Goal: Information Seeking & Learning: Learn about a topic

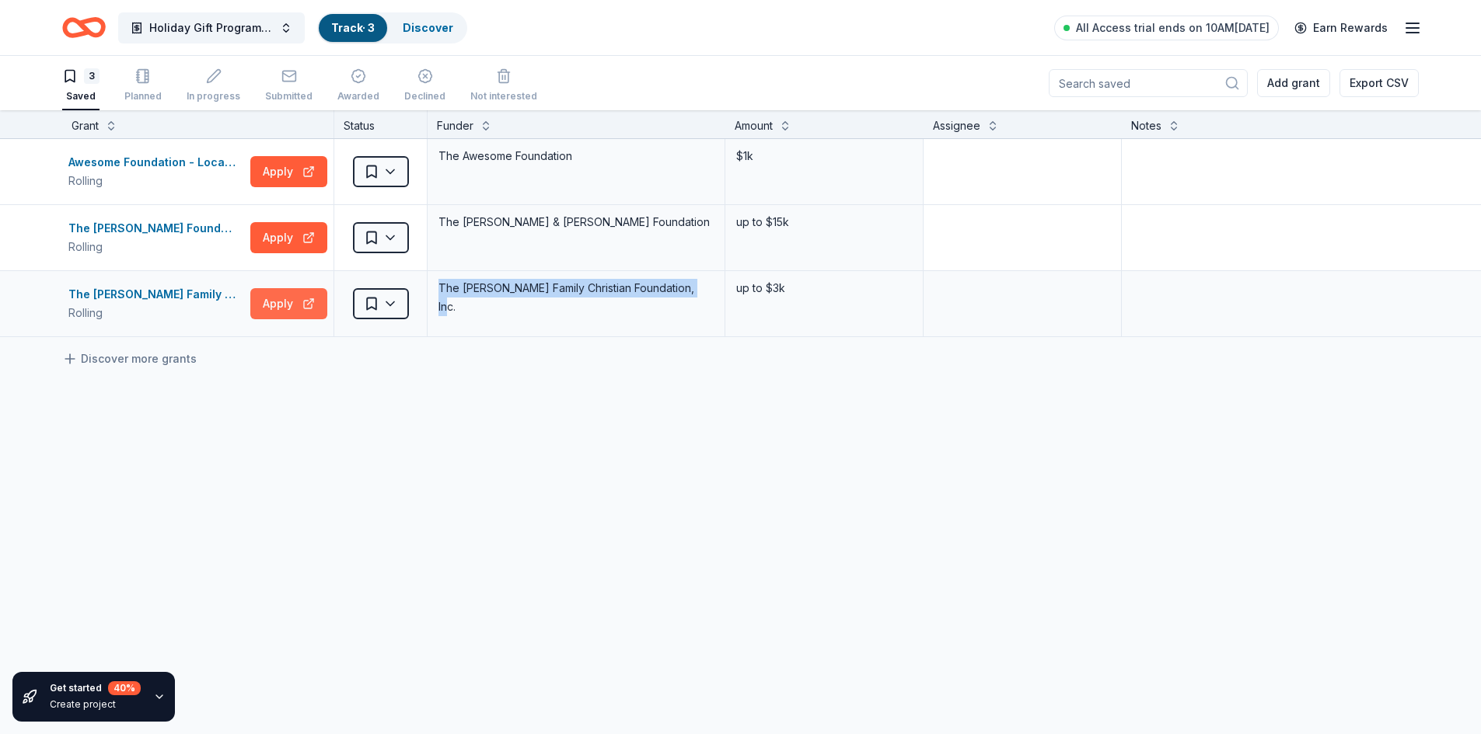
click at [276, 305] on button "Apply" at bounding box center [288, 303] width 77 height 31
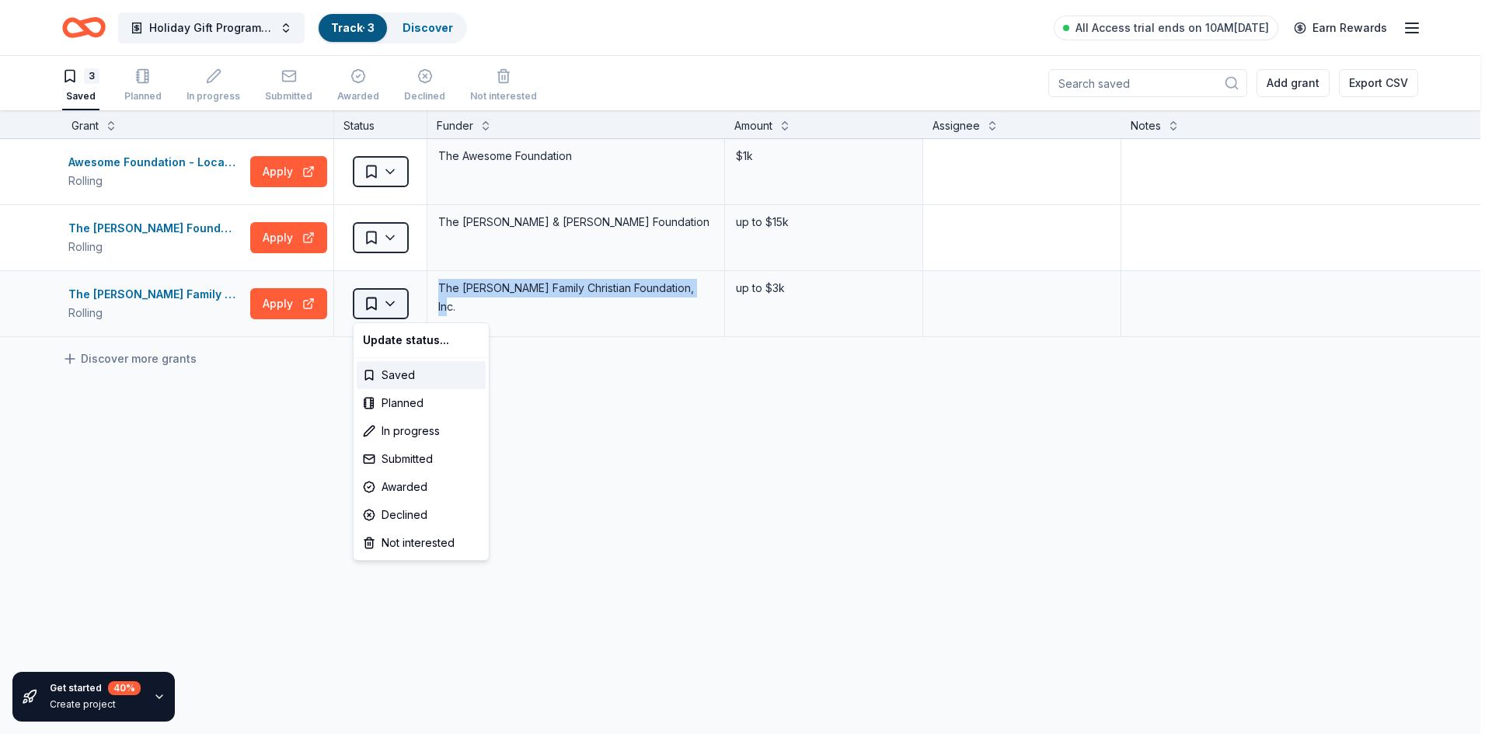
click at [388, 307] on html "Holiday Gift Program Donation request Track · 3 Discover All Access trial ends …" at bounding box center [746, 367] width 1492 height 734
click at [96, 294] on html "Holiday Gift Program Donation request Track · 3 Discover All Access trial ends …" at bounding box center [746, 367] width 1492 height 734
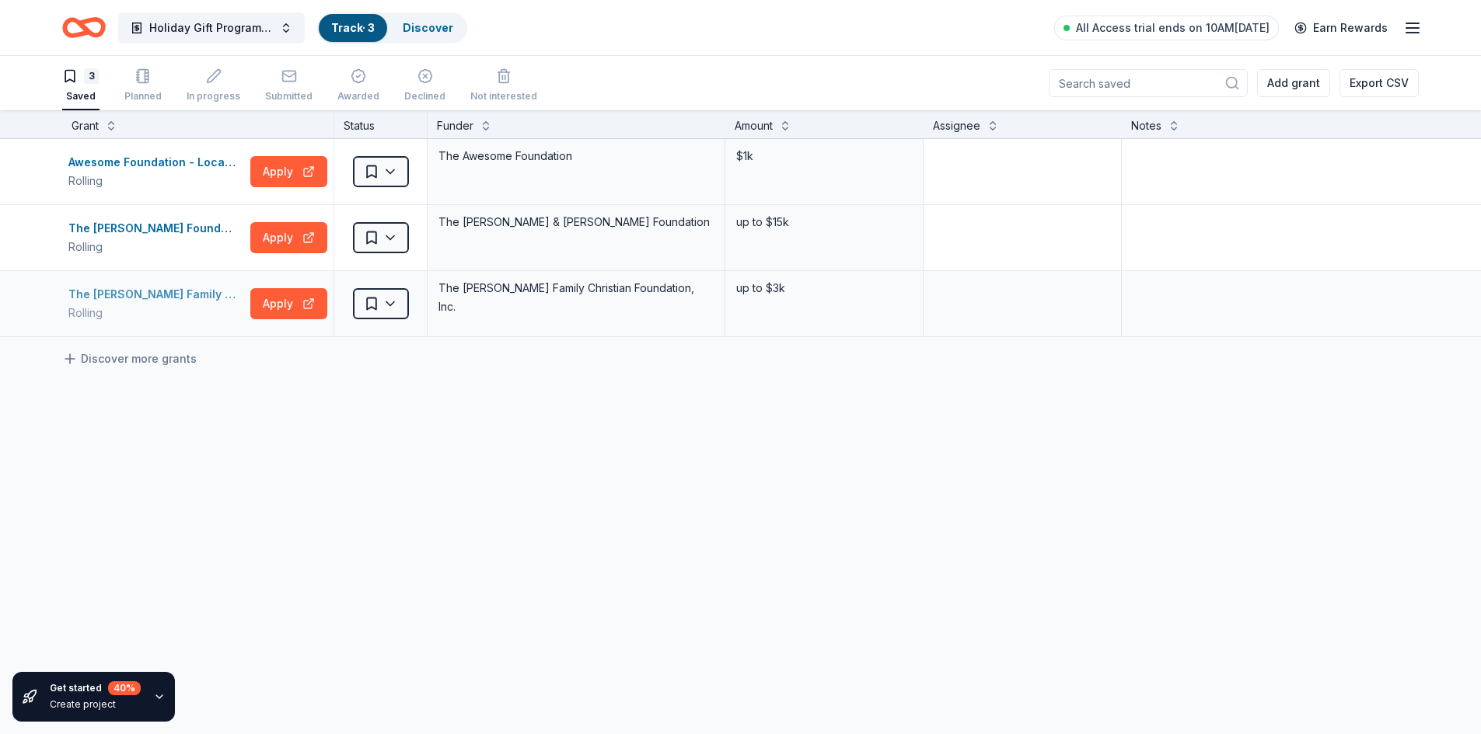
click at [96, 292] on div "The H. C. Gemmer Family Christian Foundation Grant" at bounding box center [156, 294] width 176 height 19
click at [404, 23] on link "Discover" at bounding box center [428, 27] width 51 height 13
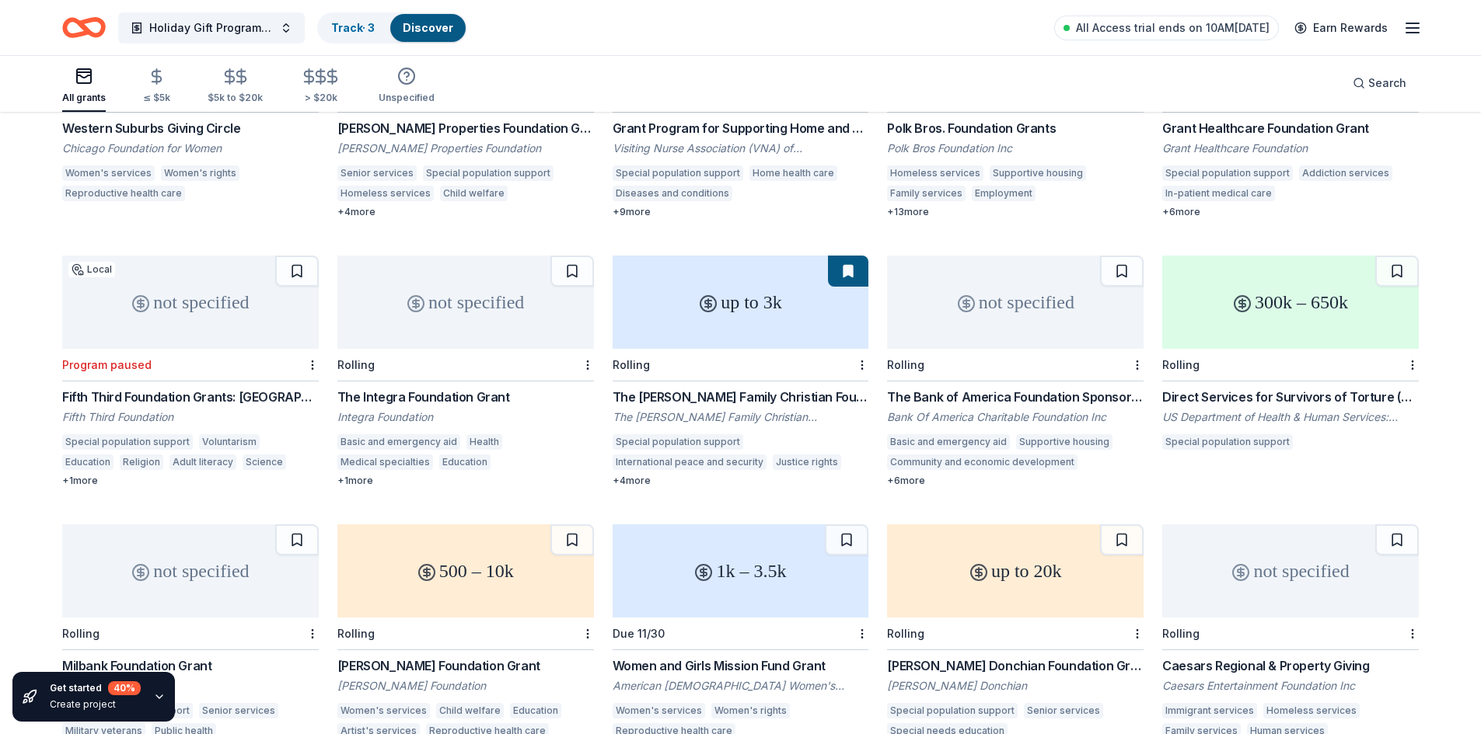
scroll to position [2463, 0]
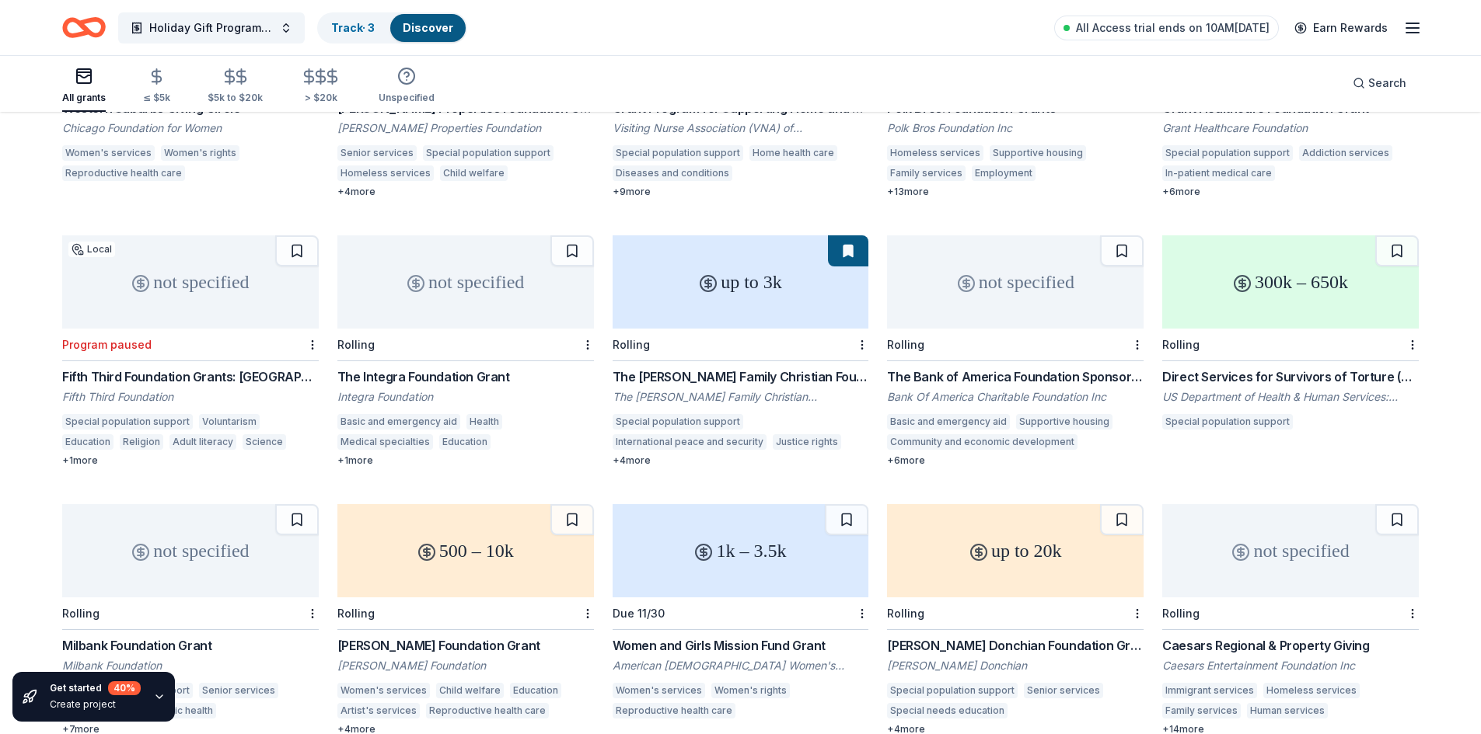
click at [958, 306] on div "not specified" at bounding box center [1015, 281] width 256 height 93
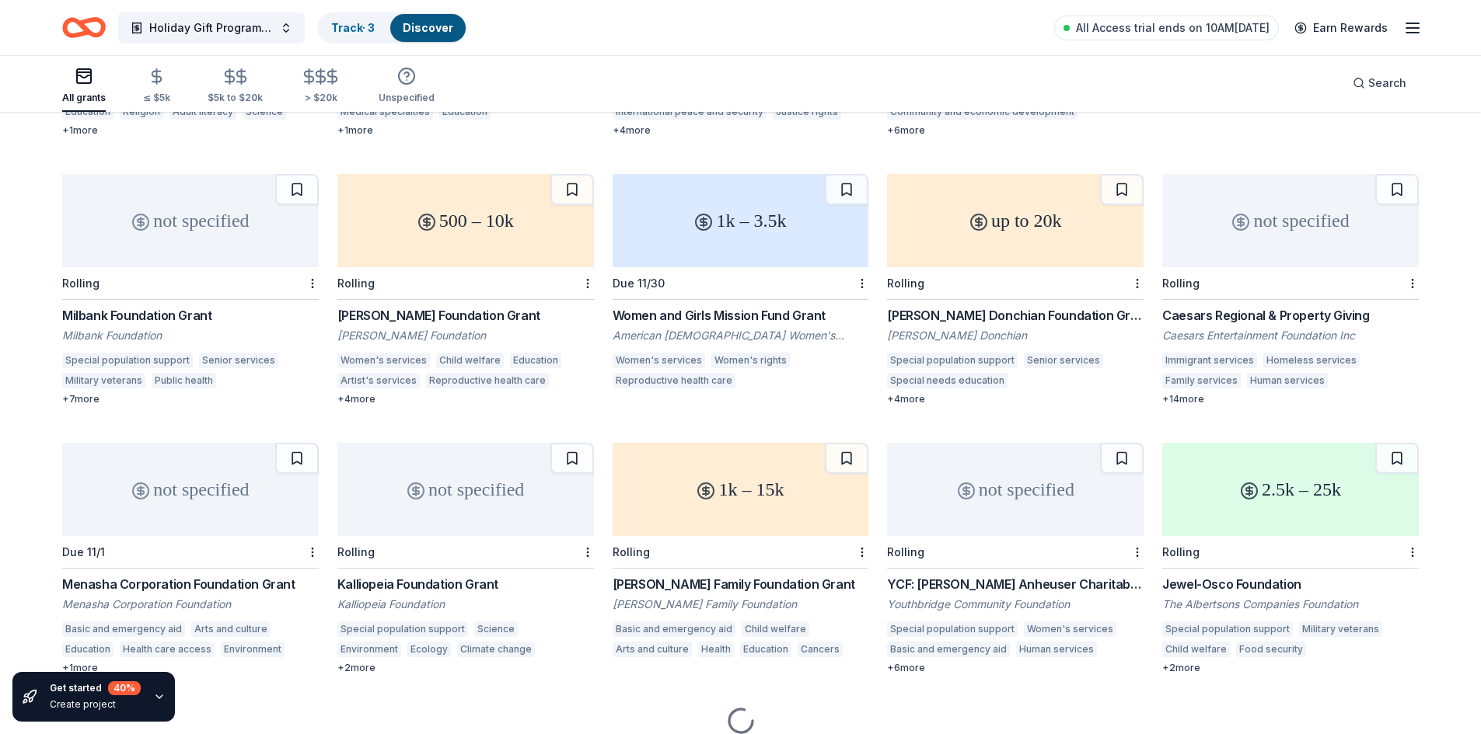
scroll to position [2839, 0]
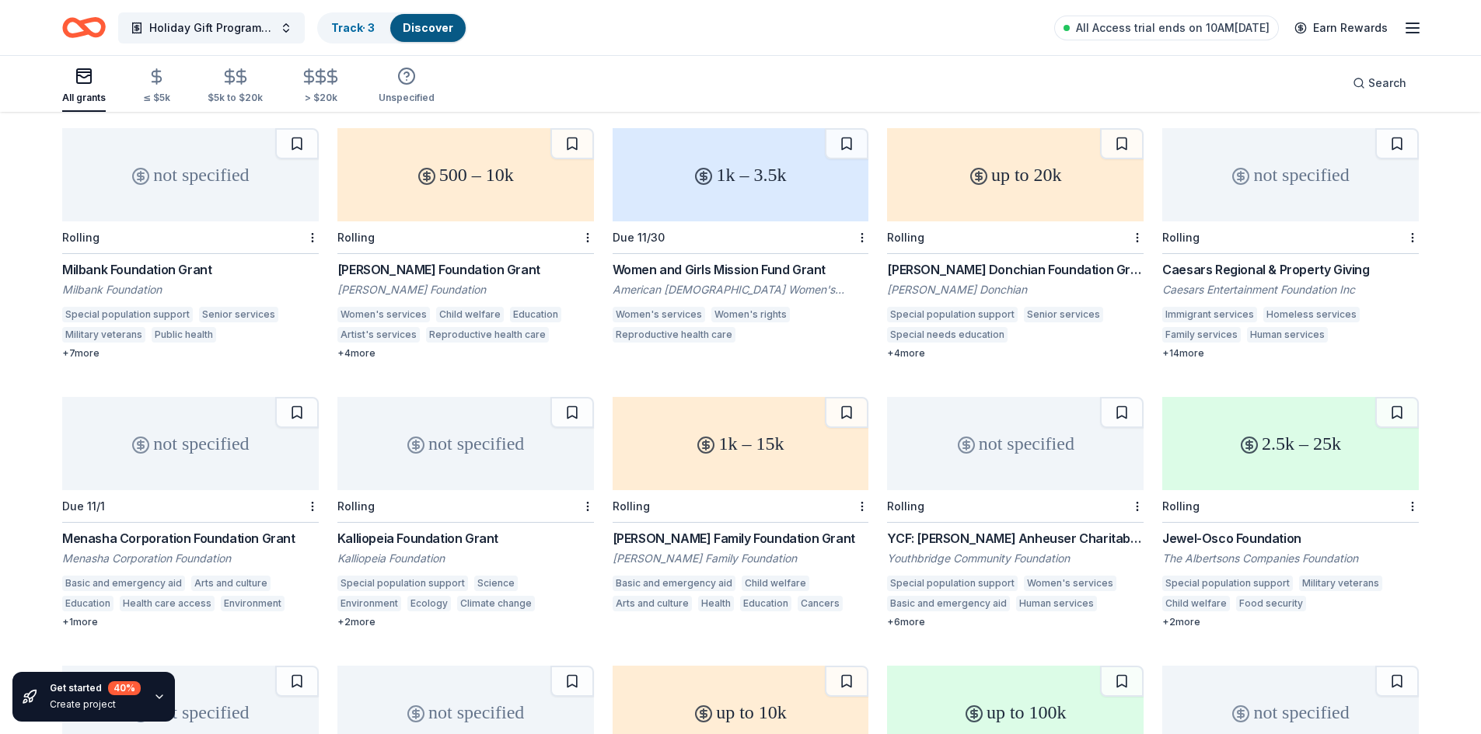
click at [1022, 460] on div "not specified" at bounding box center [1015, 443] width 256 height 93
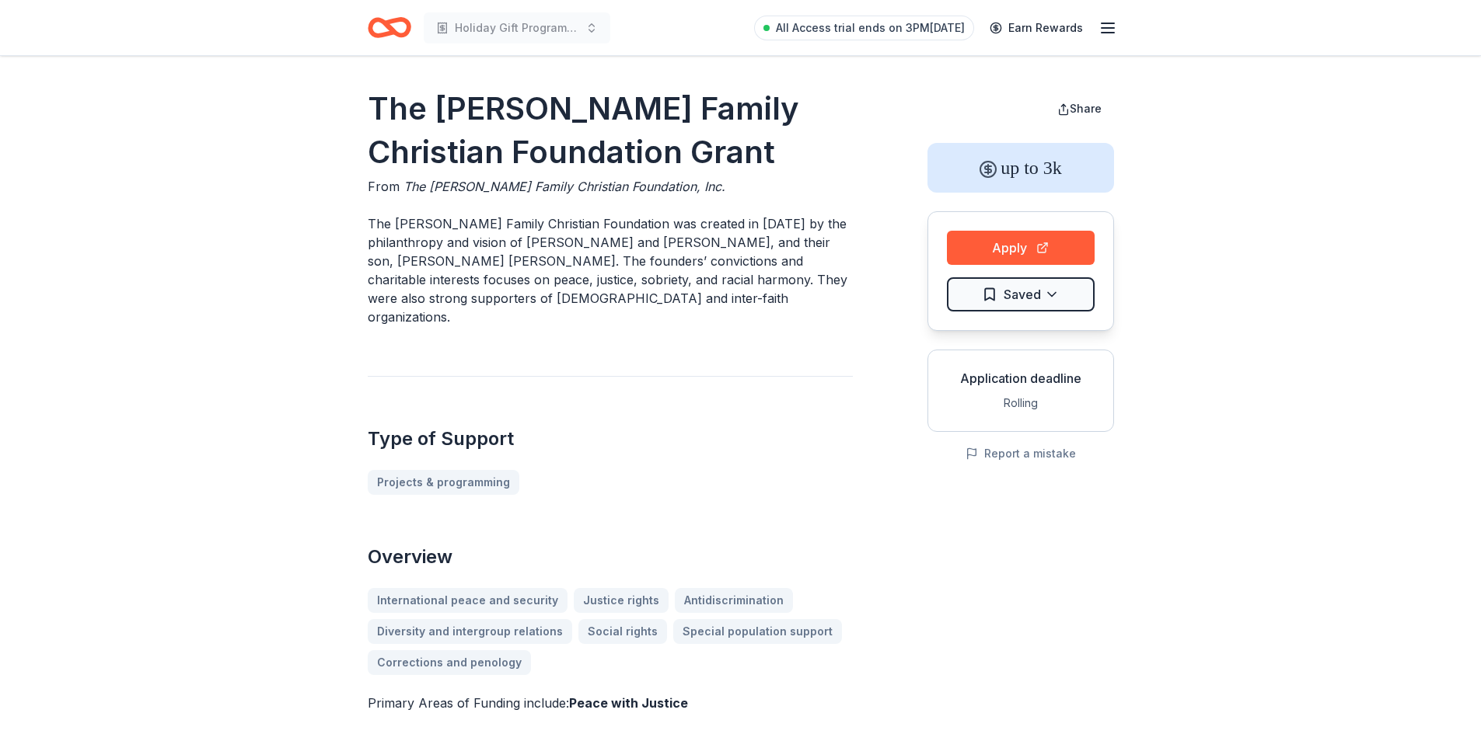
drag, startPoint x: 365, startPoint y: 104, endPoint x: 726, endPoint y: 152, distance: 364.5
click at [731, 152] on h1 "The H. C. Gemmer Family Christian Foundation Grant" at bounding box center [610, 130] width 485 height 87
drag, startPoint x: 370, startPoint y: 99, endPoint x: 725, endPoint y: 114, distance: 355.5
click at [725, 114] on h1 "The H. C. Gemmer Family Christian Foundation Grant" at bounding box center [610, 130] width 485 height 87
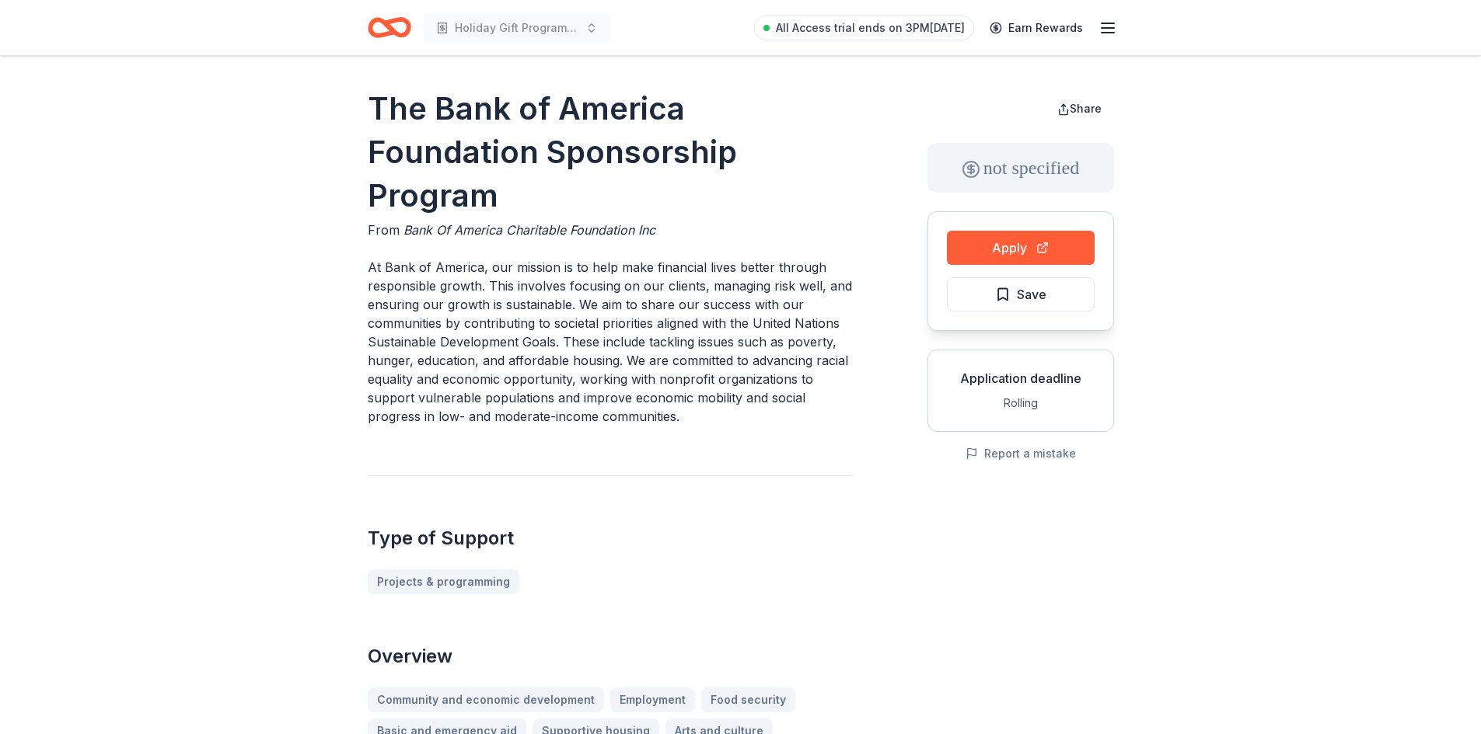
drag, startPoint x: 995, startPoint y: 250, endPoint x: 872, endPoint y: 239, distance: 123.3
drag, startPoint x: 985, startPoint y: 247, endPoint x: 804, endPoint y: 324, distance: 196.8
click at [804, 329] on p "At Bank of America, our mission is to help make financial lives better through …" at bounding box center [610, 342] width 485 height 168
click at [982, 260] on button "Apply" at bounding box center [1021, 248] width 148 height 34
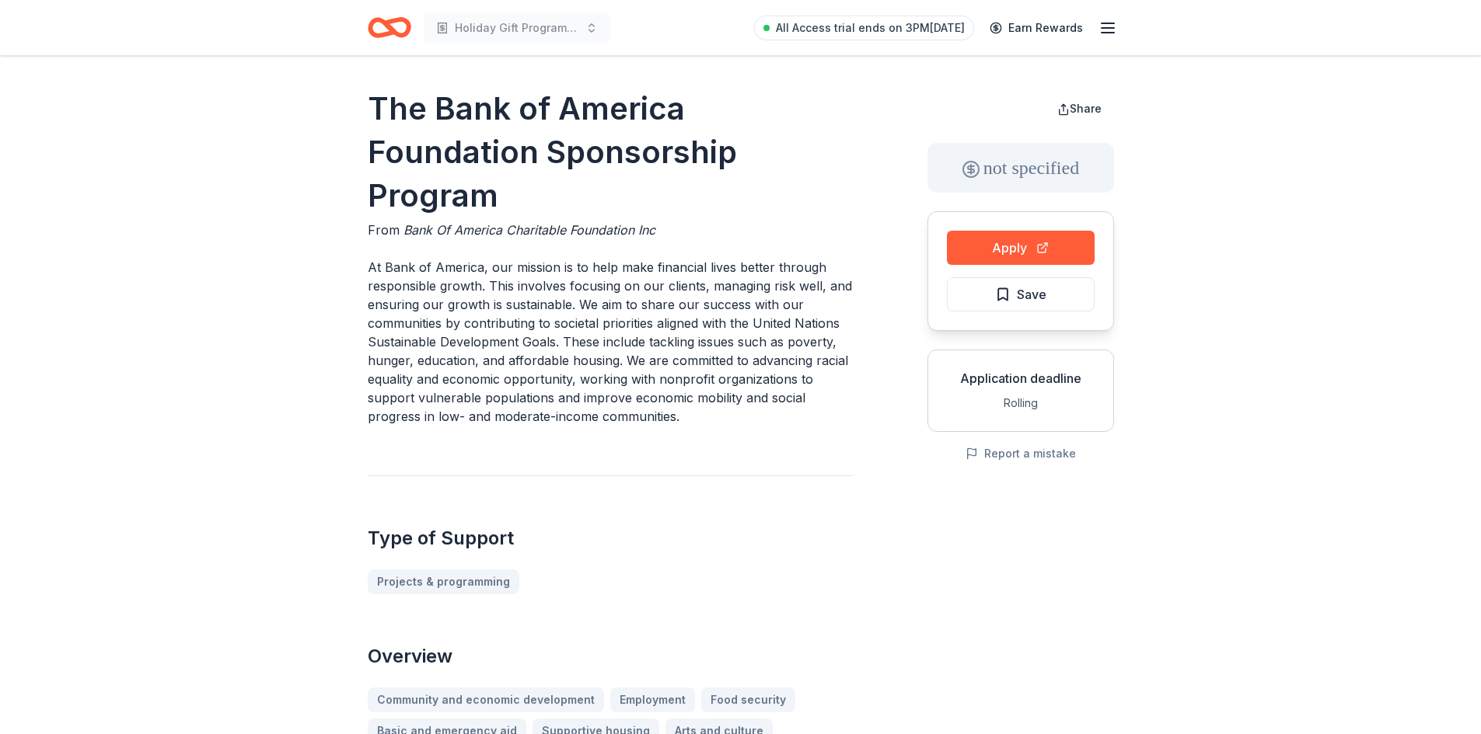
drag, startPoint x: 353, startPoint y: 112, endPoint x: 451, endPoint y: 117, distance: 98.1
drag, startPoint x: 374, startPoint y: 105, endPoint x: 570, endPoint y: 418, distance: 369.4
drag, startPoint x: 366, startPoint y: 266, endPoint x: 609, endPoint y: 273, distance: 242.6
